Goal: Find contact information: Find contact information

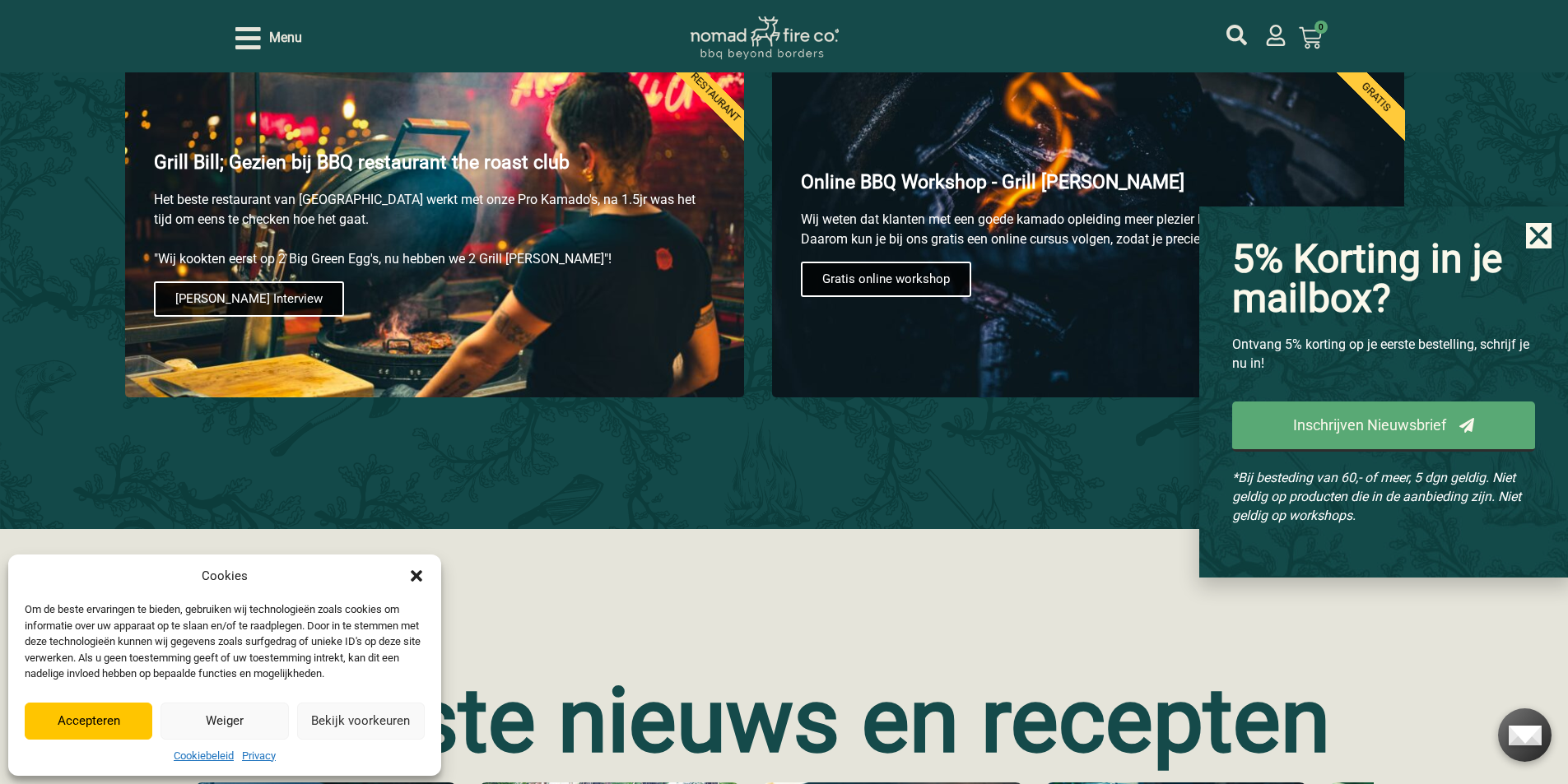
scroll to position [2385, 0]
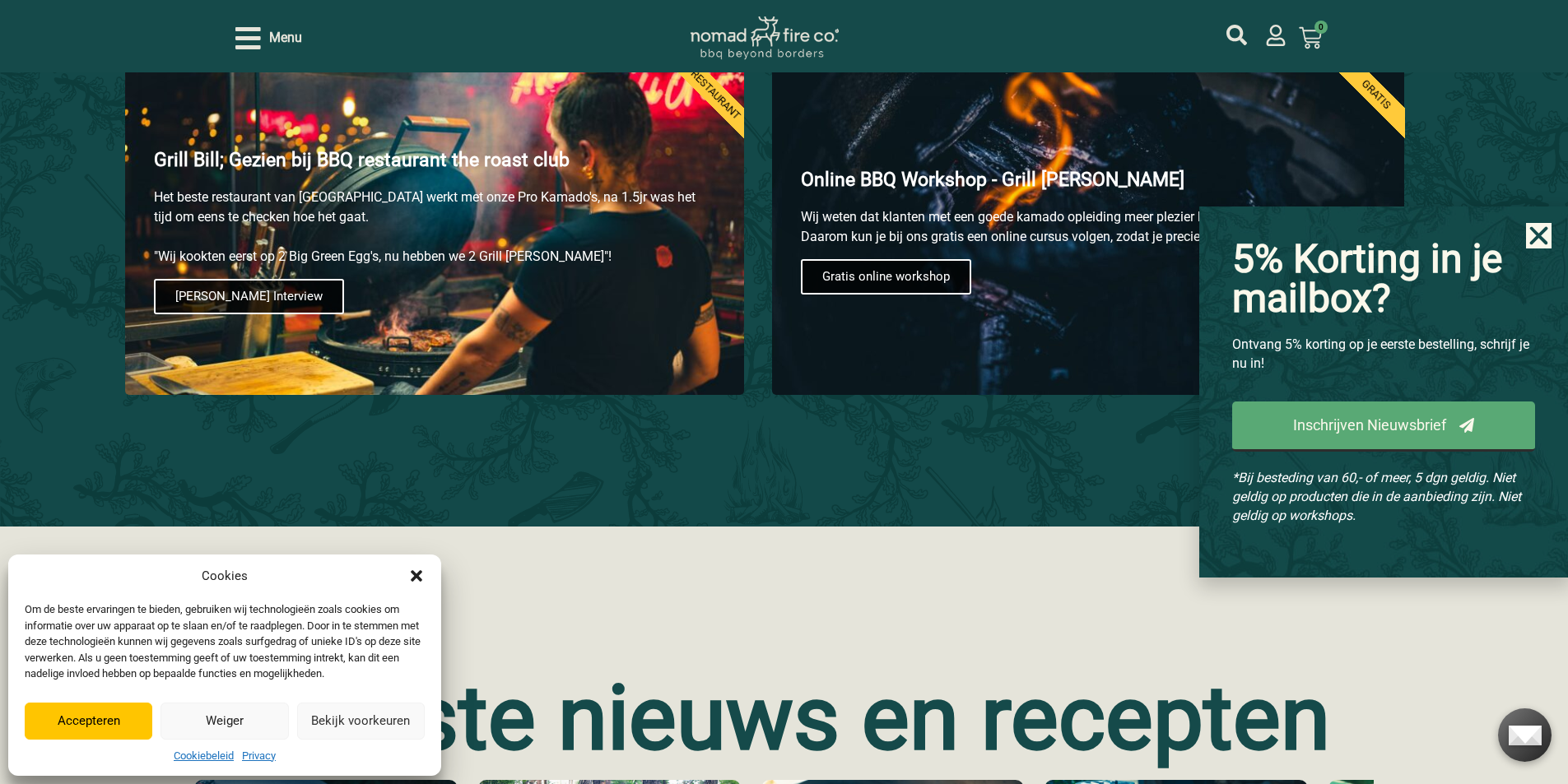
click at [418, 574] on icon "Dialog sluiten" at bounding box center [417, 575] width 11 height 11
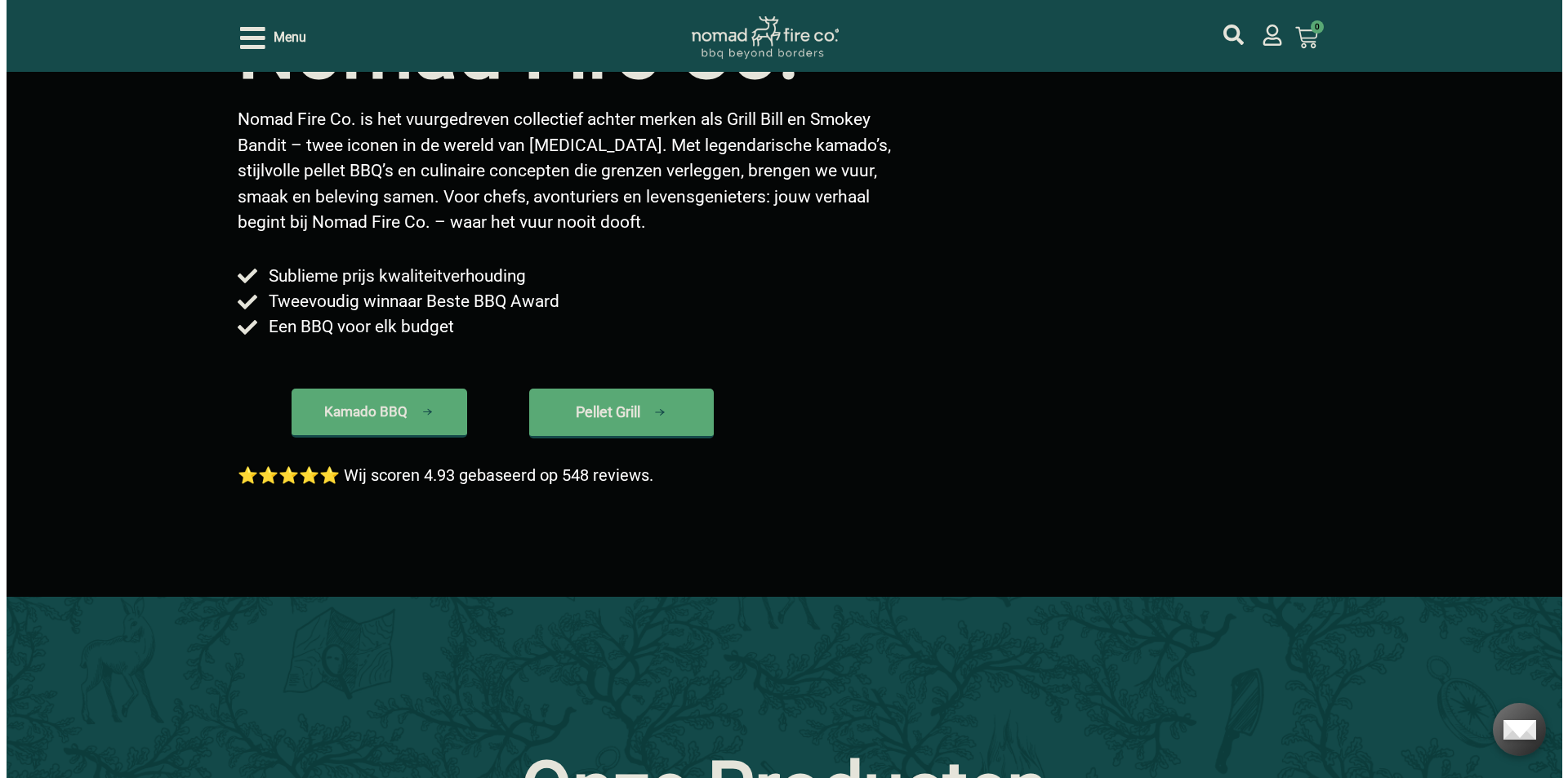
scroll to position [0, 0]
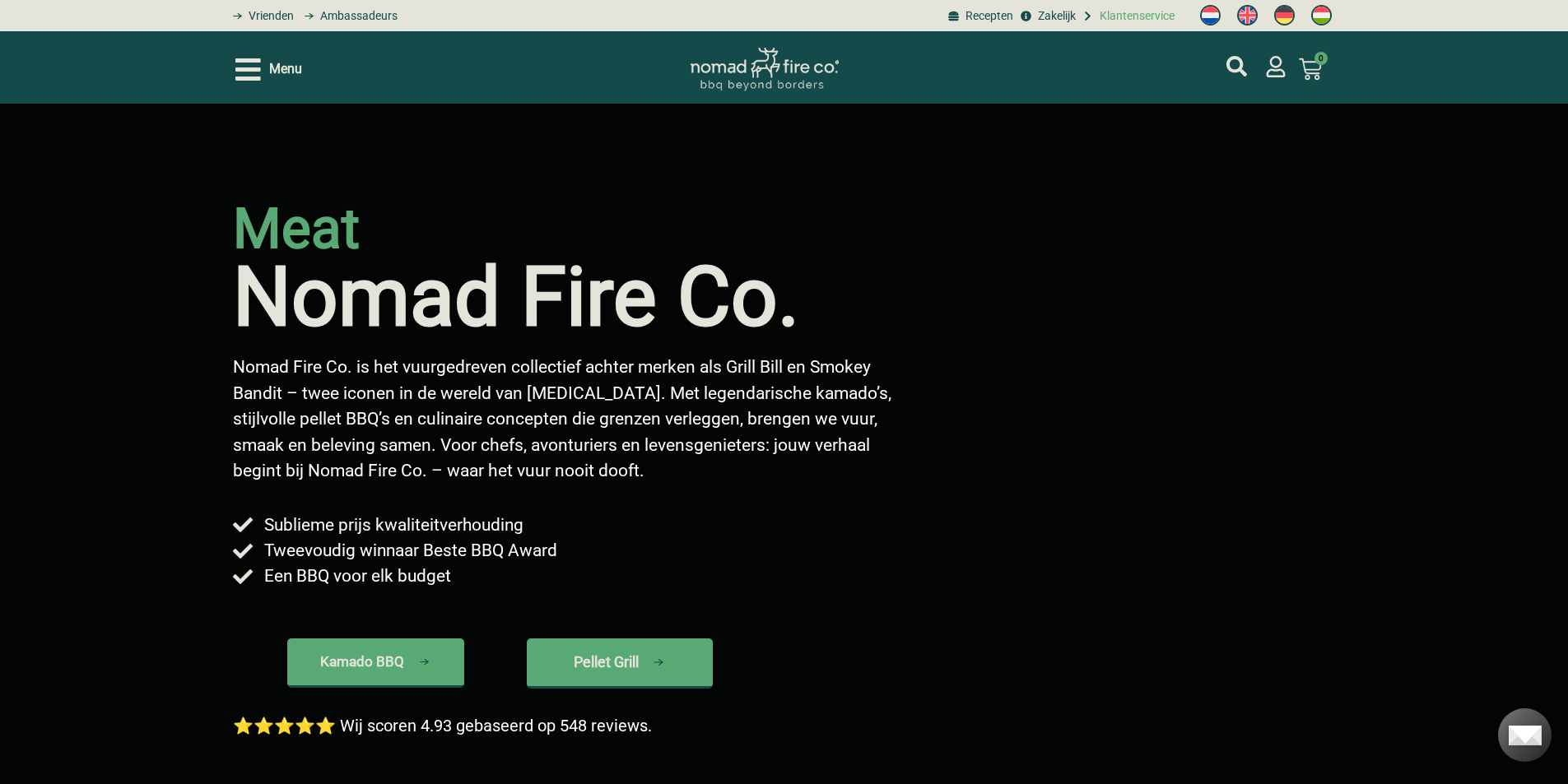
click at [1112, 22] on span "Klantenservice" at bounding box center [1135, 16] width 79 height 17
click at [247, 65] on icon "Open/Close Menu" at bounding box center [247, 69] width 25 height 29
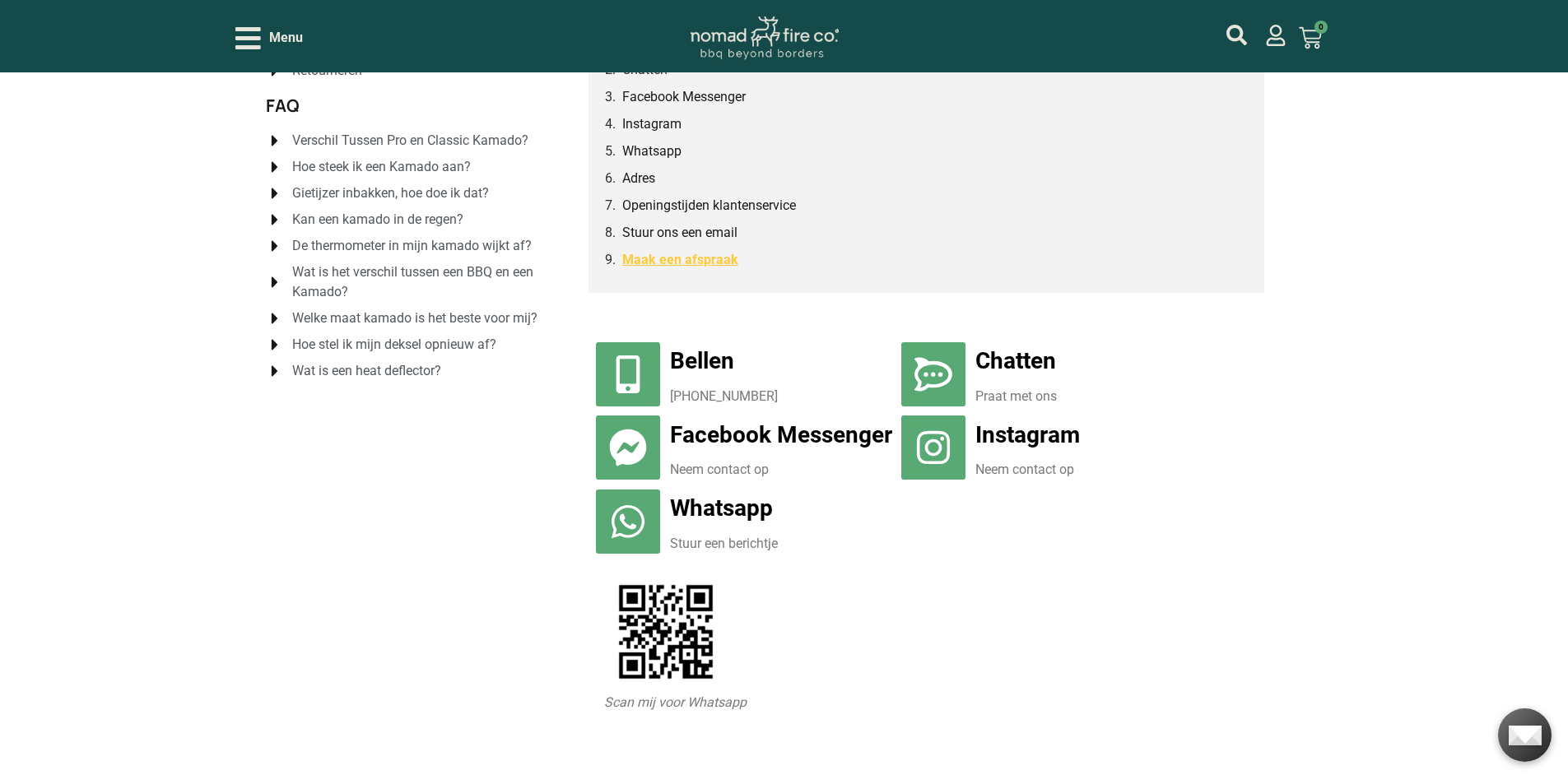
scroll to position [247, 0]
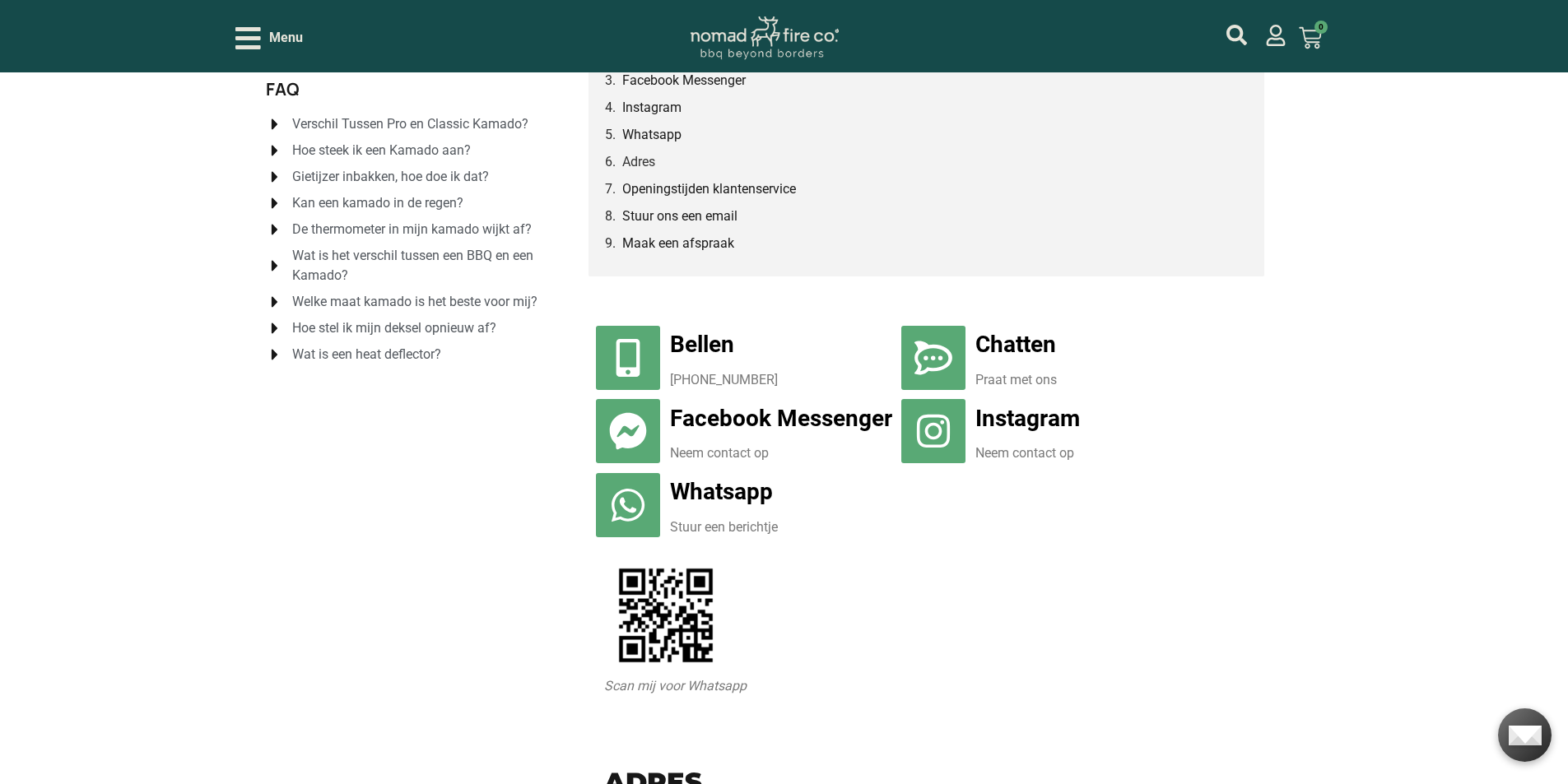
click at [709, 486] on link "Whatsapp" at bounding box center [722, 491] width 103 height 27
